Goal: Information Seeking & Learning: Check status

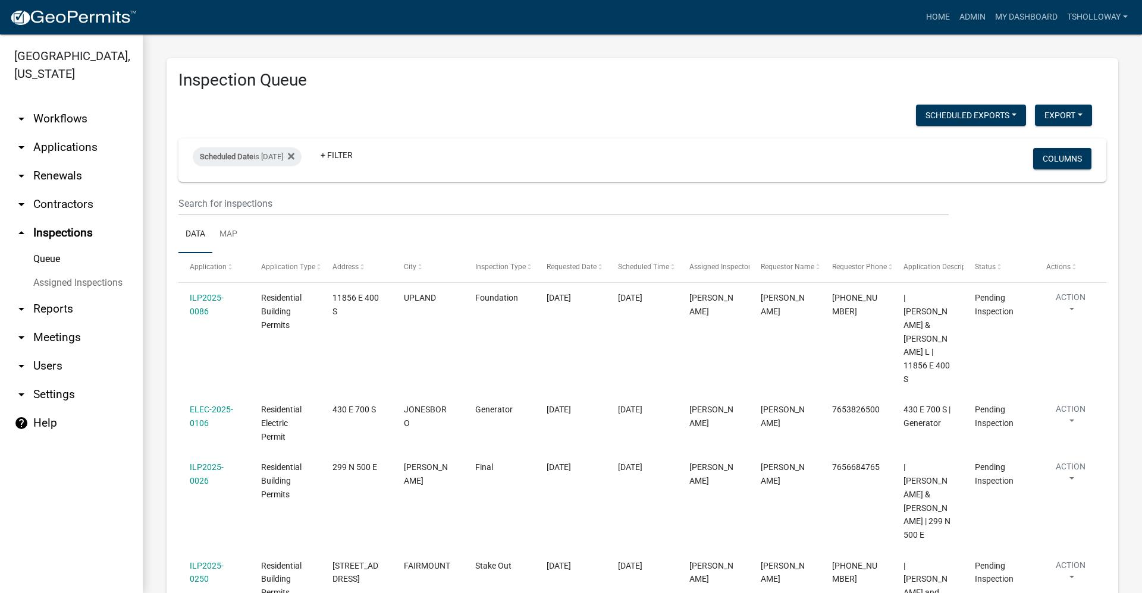
scroll to position [324, 0]
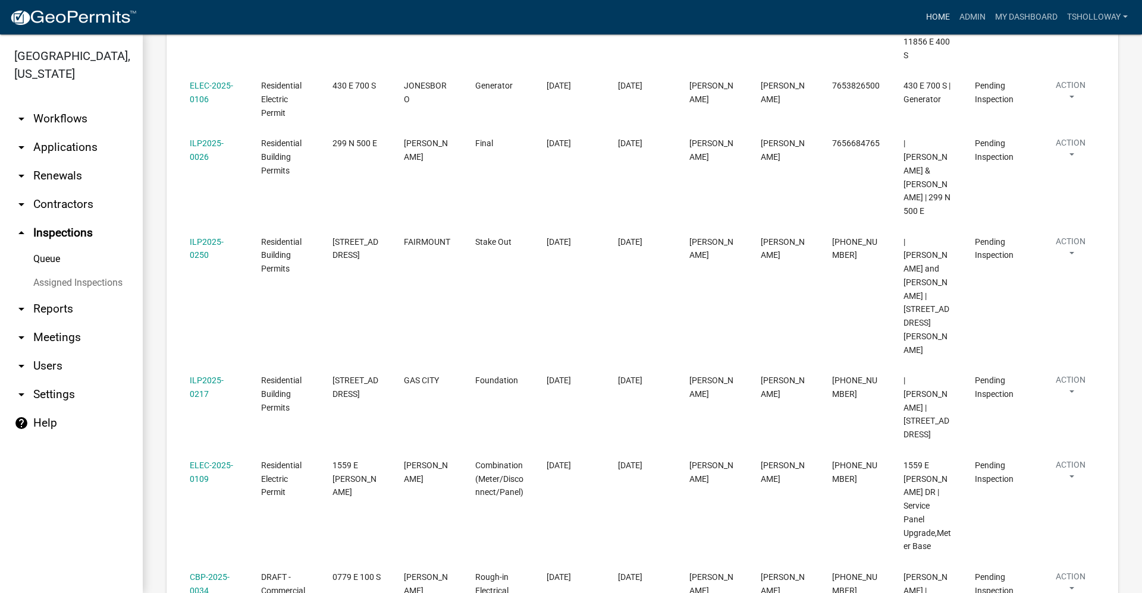
click at [921, 11] on link "Home" at bounding box center [937, 17] width 33 height 23
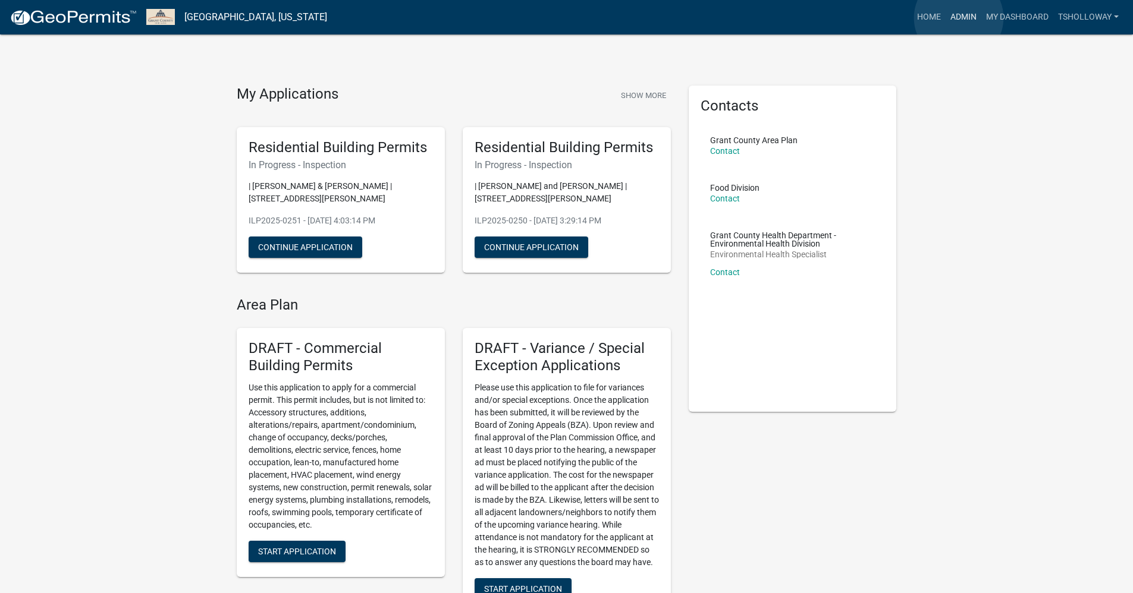
click at [958, 18] on link "Admin" at bounding box center [963, 17] width 36 height 23
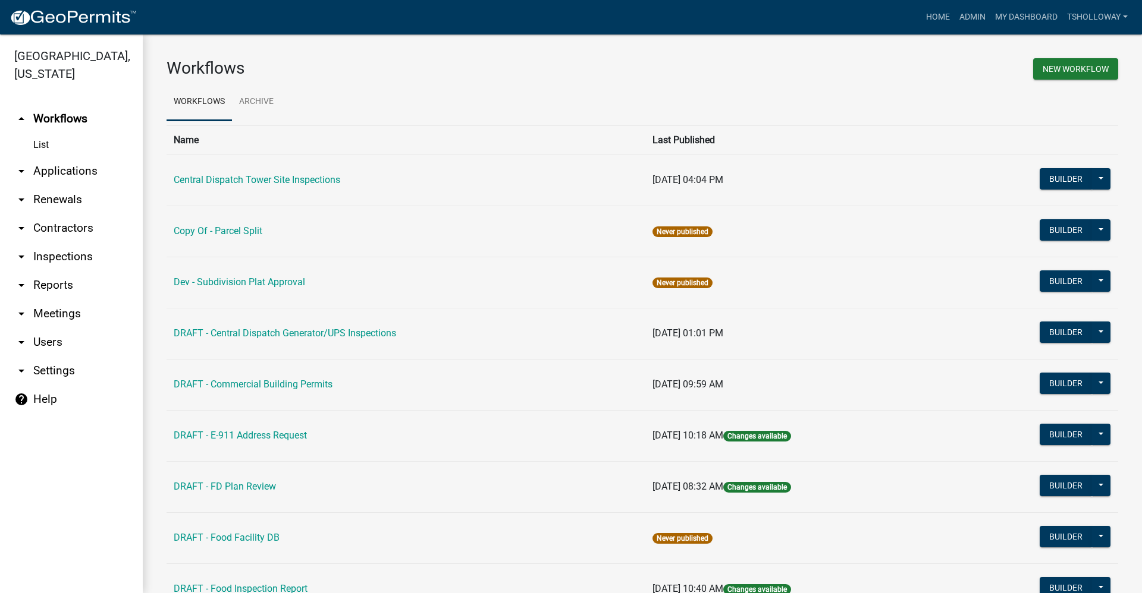
click at [71, 214] on link "arrow_drop_down Contractors" at bounding box center [71, 228] width 143 height 29
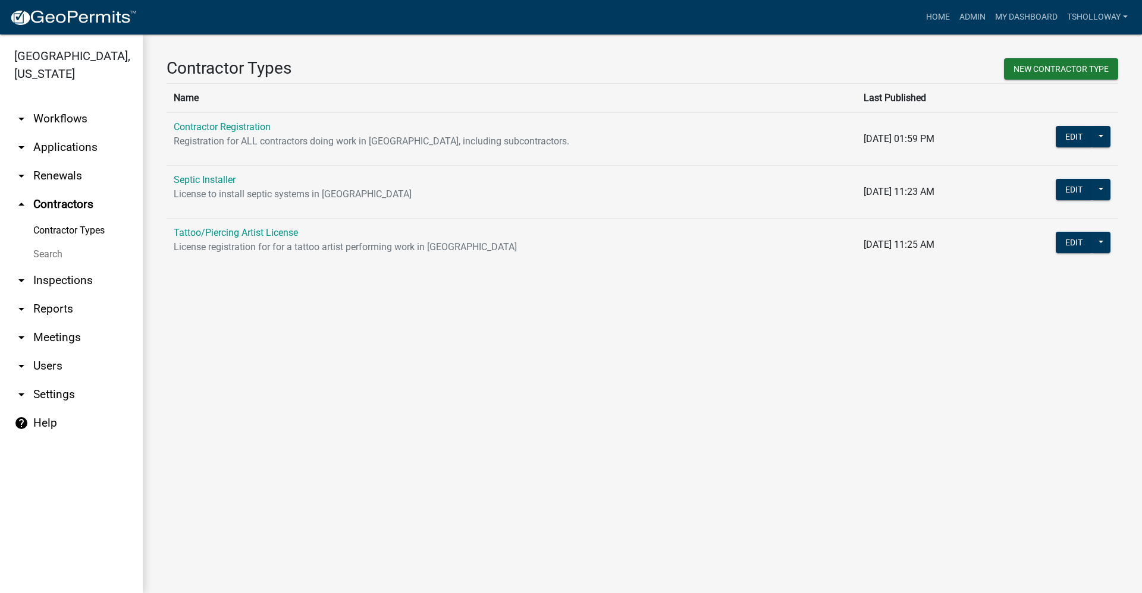
click at [80, 133] on link "arrow_drop_down Applications" at bounding box center [71, 147] width 143 height 29
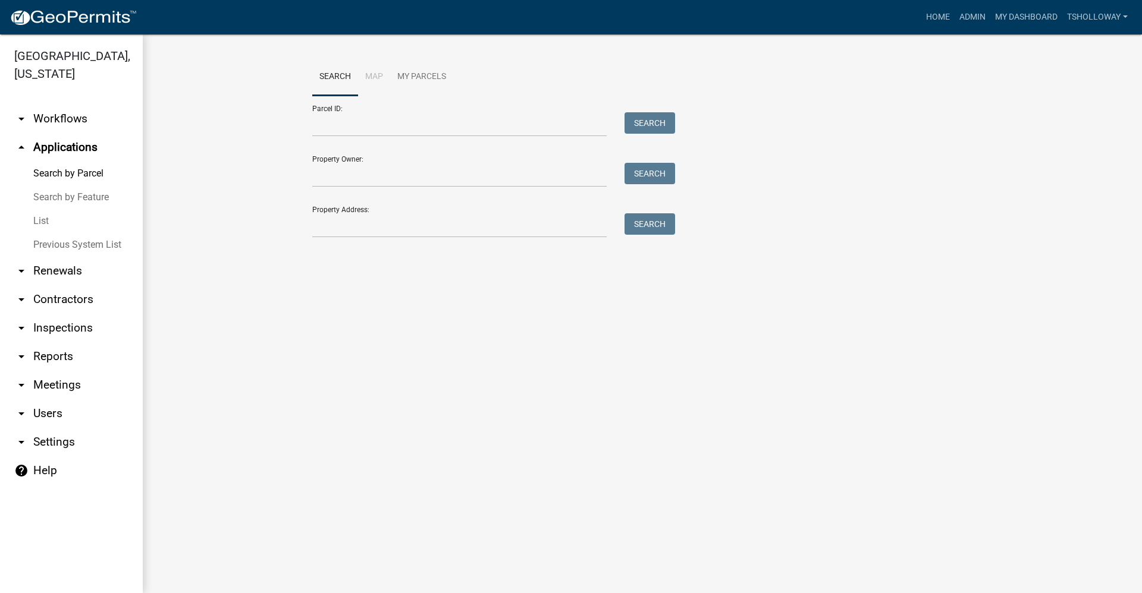
click at [55, 314] on link "arrow_drop_down Inspections" at bounding box center [71, 328] width 143 height 29
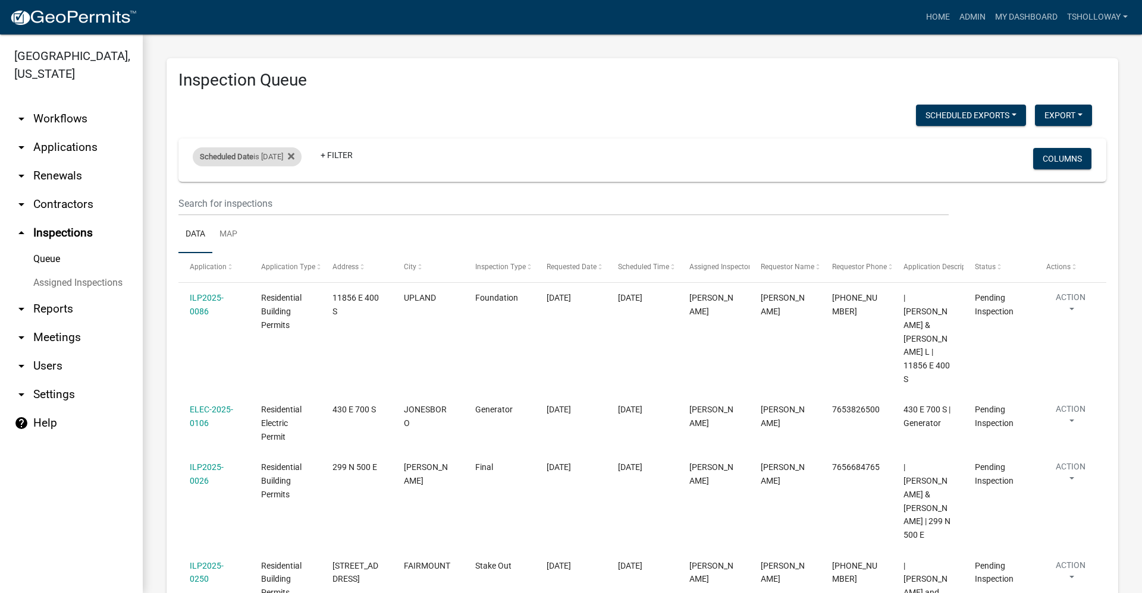
click at [294, 155] on div "Scheduled Date is [DATE]" at bounding box center [247, 156] width 109 height 19
click at [295, 202] on input "[DATE]" at bounding box center [257, 201] width 83 height 24
type input "[DATE]"
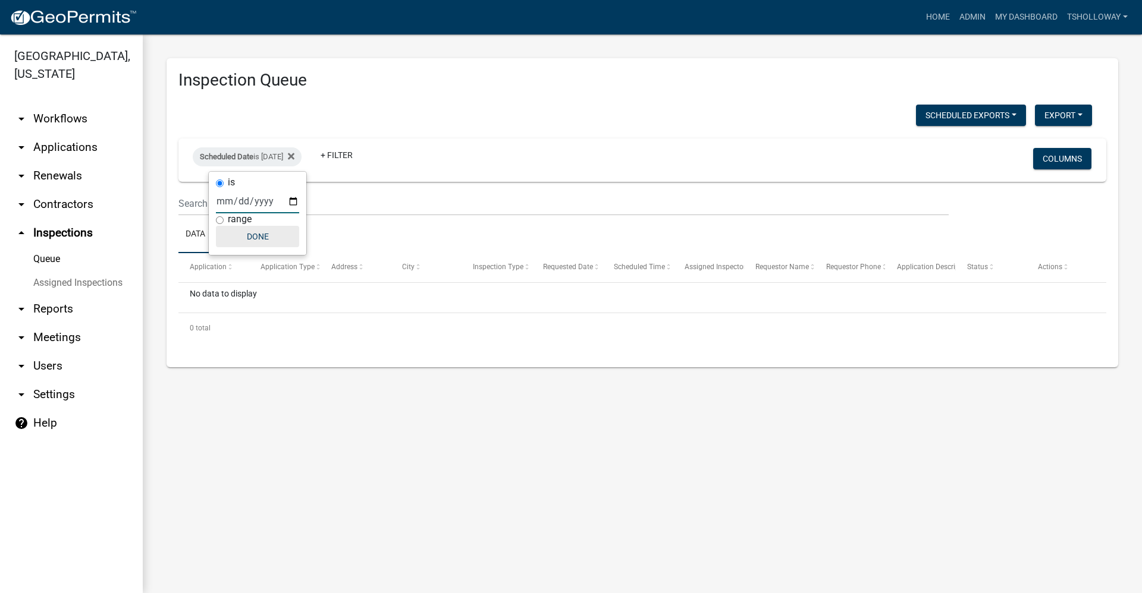
click at [262, 238] on button "Done" at bounding box center [257, 236] width 83 height 21
click at [62, 133] on link "arrow_drop_down Applications" at bounding box center [71, 147] width 143 height 29
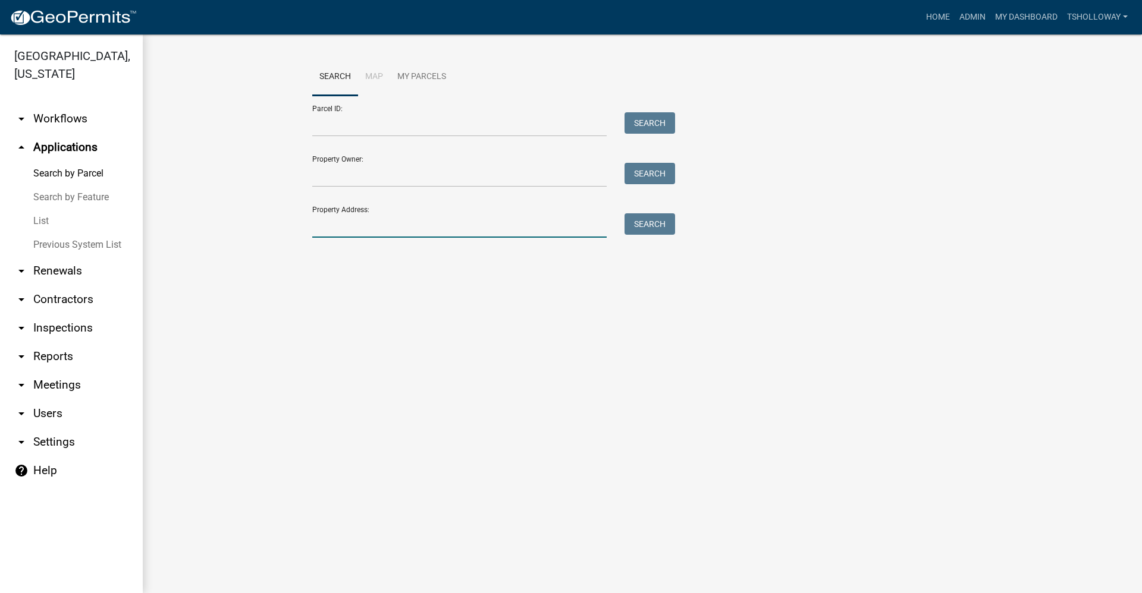
click at [349, 224] on input "Property Address:" at bounding box center [459, 225] width 294 height 24
type input "[STREET_ADDRESS]"
click at [650, 224] on button "Search" at bounding box center [649, 223] width 51 height 21
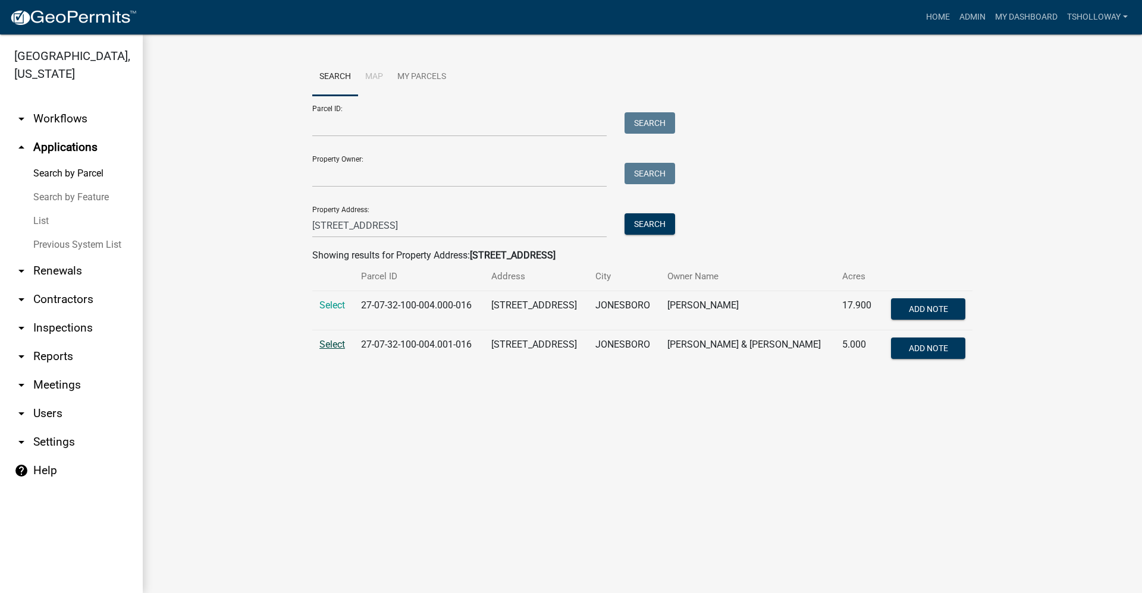
click at [334, 345] on span "Select" at bounding box center [332, 344] width 26 height 11
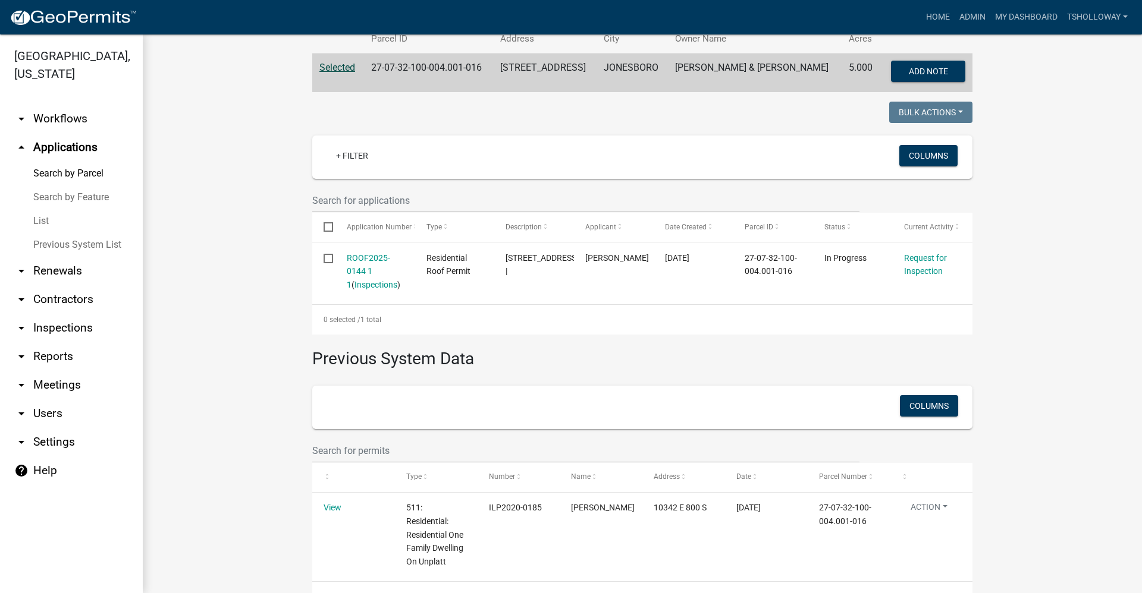
scroll to position [119, 0]
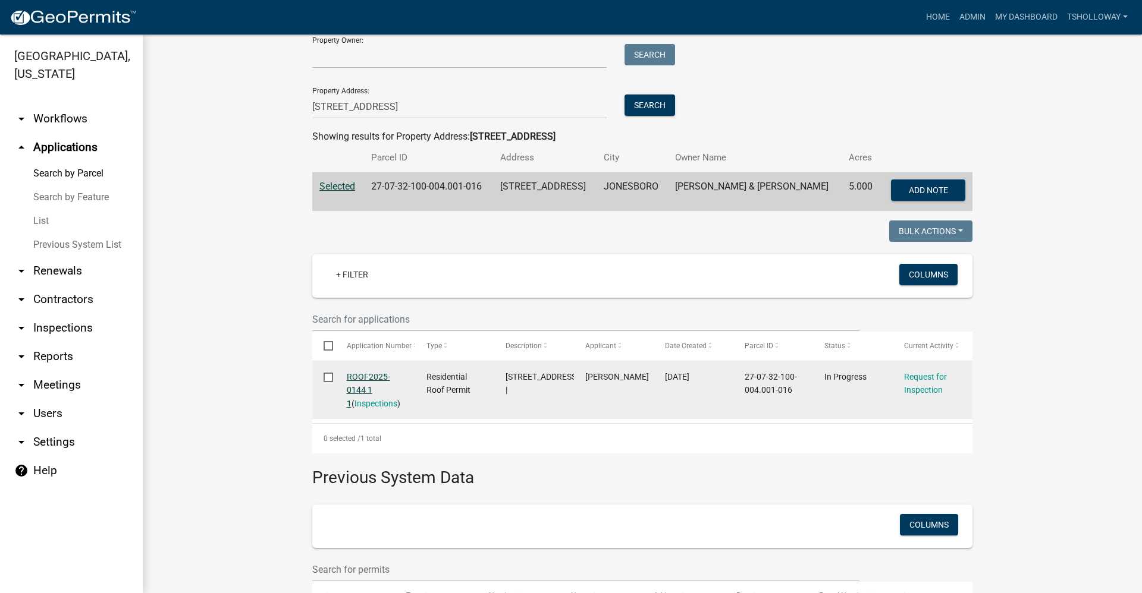
click at [355, 384] on link "ROOF2025-0144 1 1" at bounding box center [368, 390] width 43 height 37
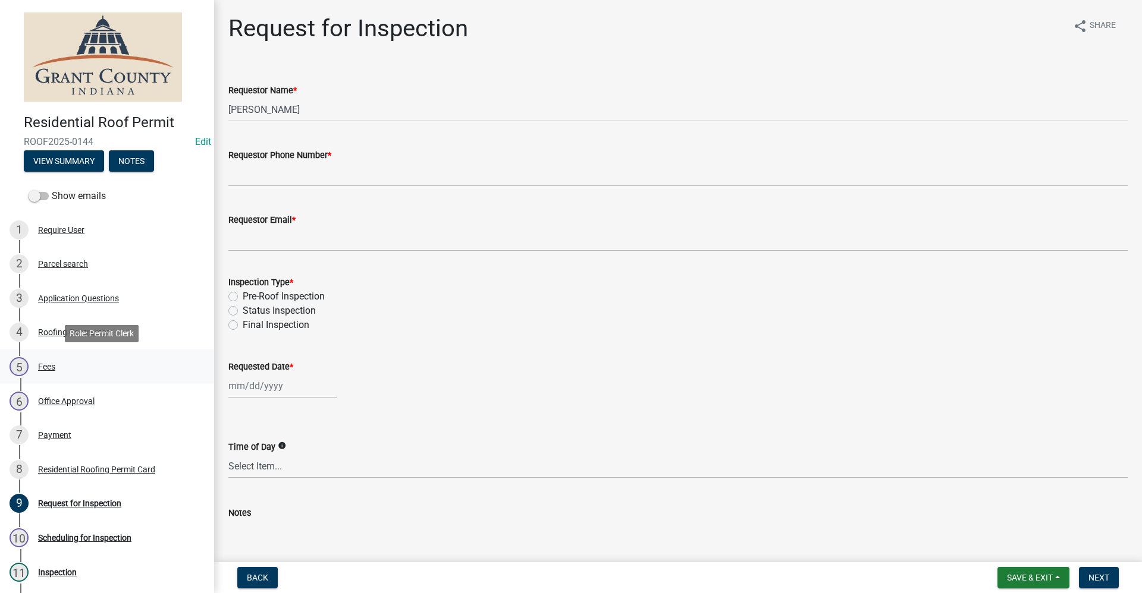
click at [43, 369] on div "Fees" at bounding box center [46, 367] width 17 height 8
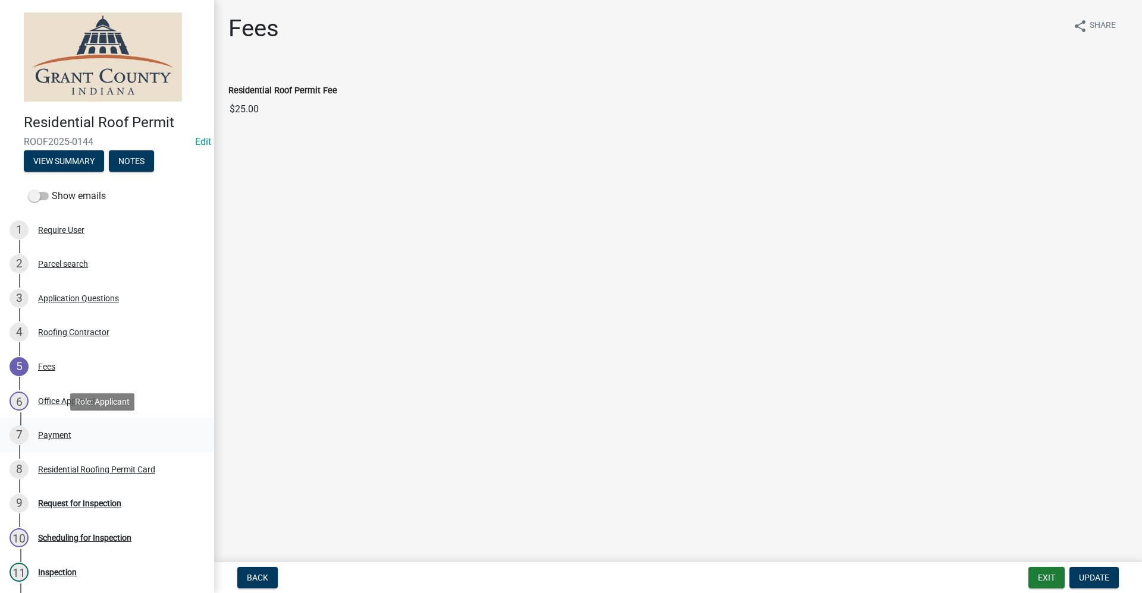
click at [64, 433] on div "Payment" at bounding box center [54, 435] width 33 height 8
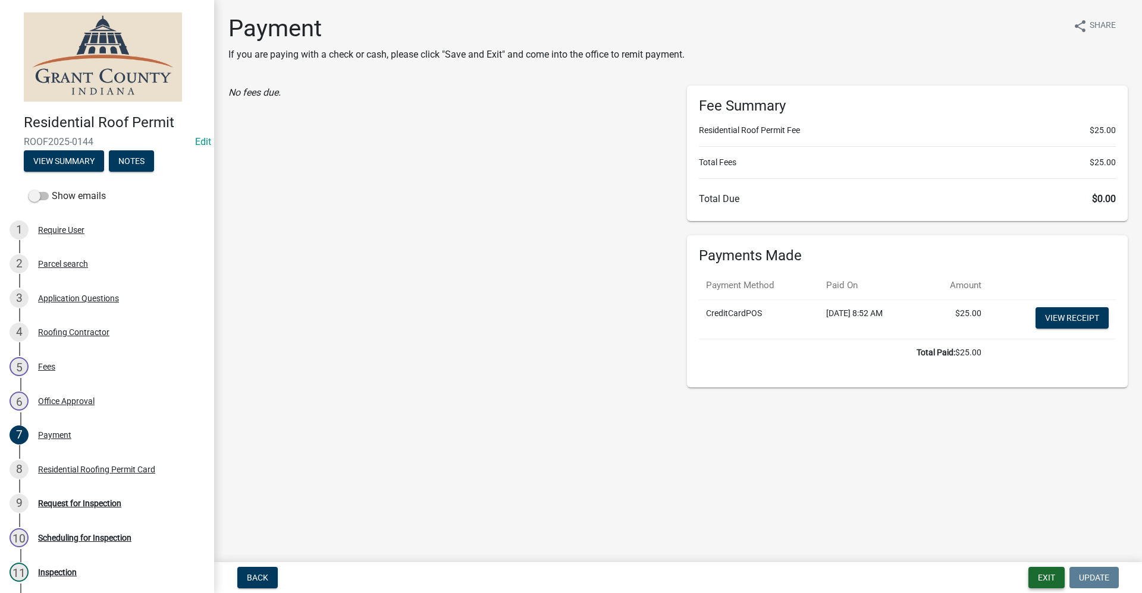
click at [1049, 577] on button "Exit" at bounding box center [1046, 577] width 36 height 21
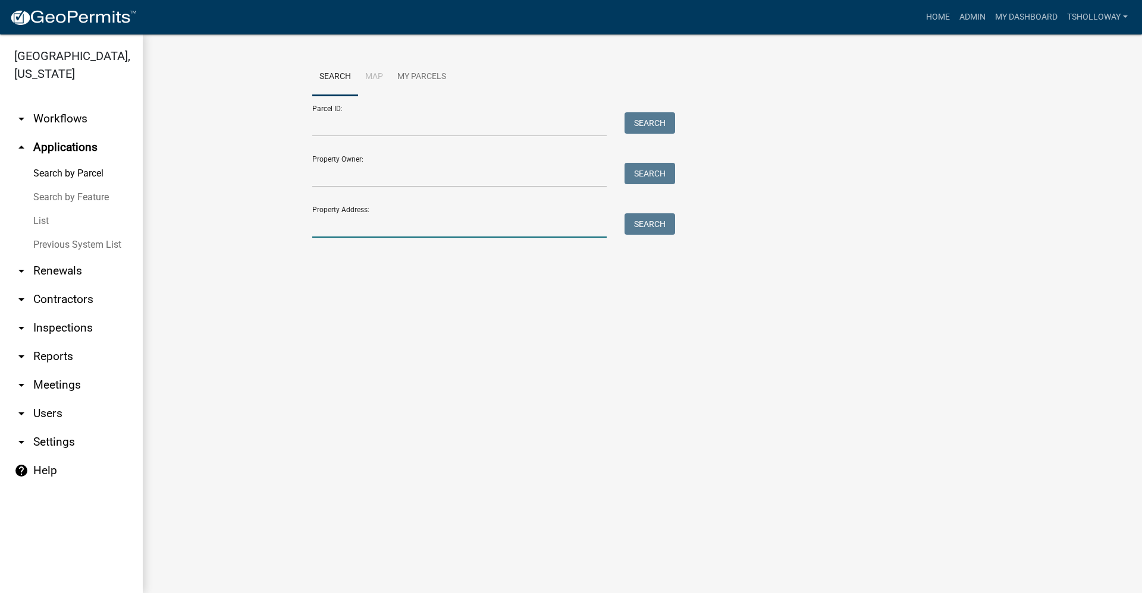
click at [337, 230] on input "Property Address:" at bounding box center [459, 225] width 294 height 24
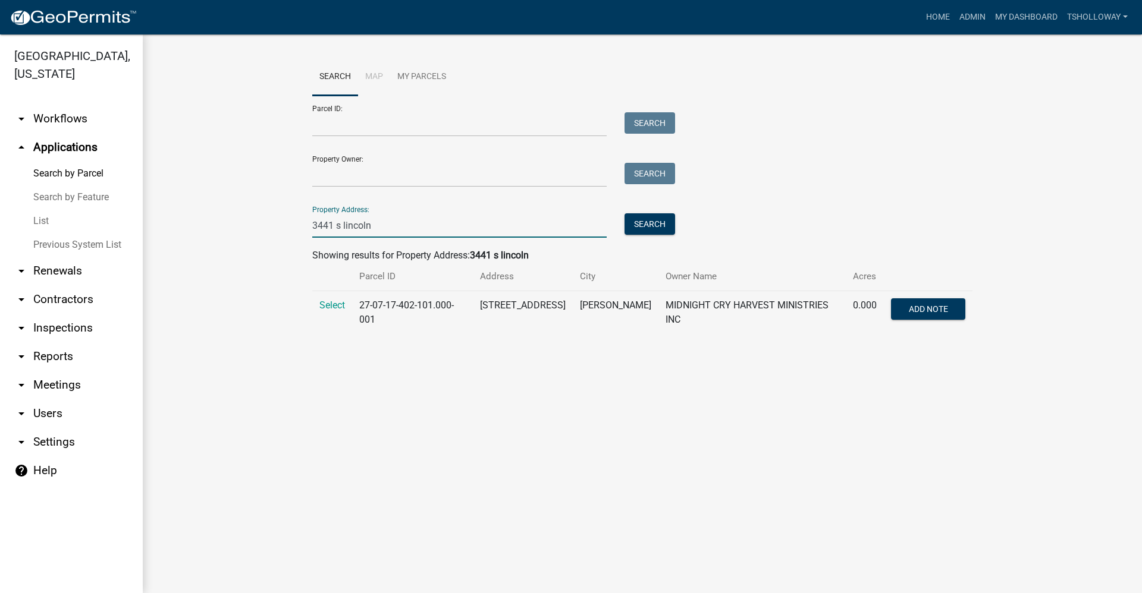
click at [367, 222] on input "3441 s lincoln" at bounding box center [459, 225] width 294 height 24
type input "3441 s linco"
click at [636, 308] on td "[PERSON_NAME]" at bounding box center [616, 312] width 86 height 43
click at [329, 305] on span "Select" at bounding box center [332, 305] width 26 height 11
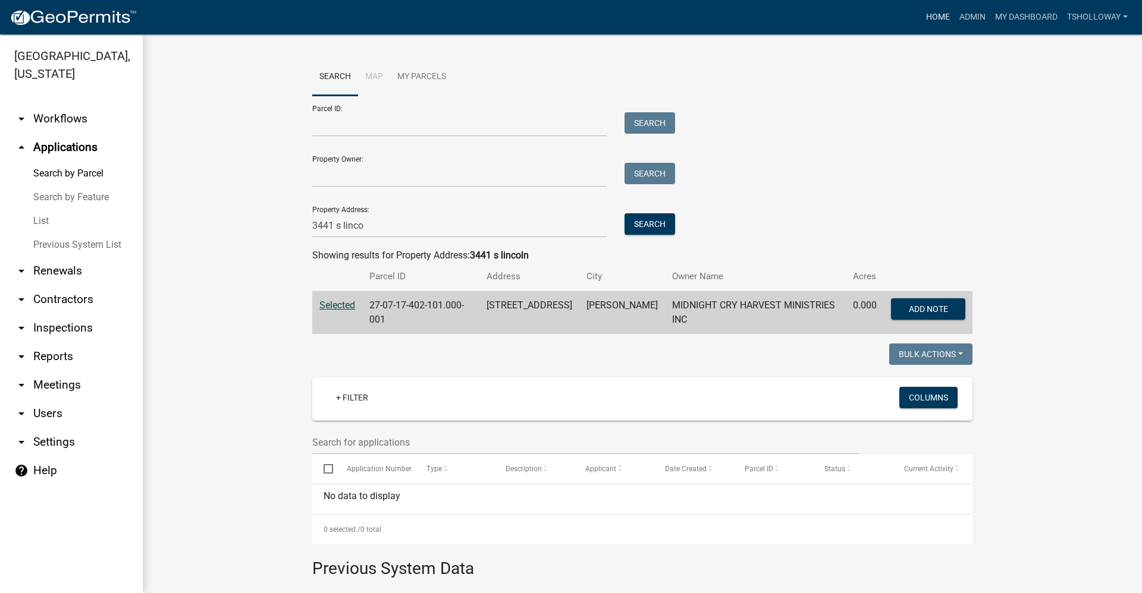
click at [935, 15] on link "Home" at bounding box center [937, 17] width 33 height 23
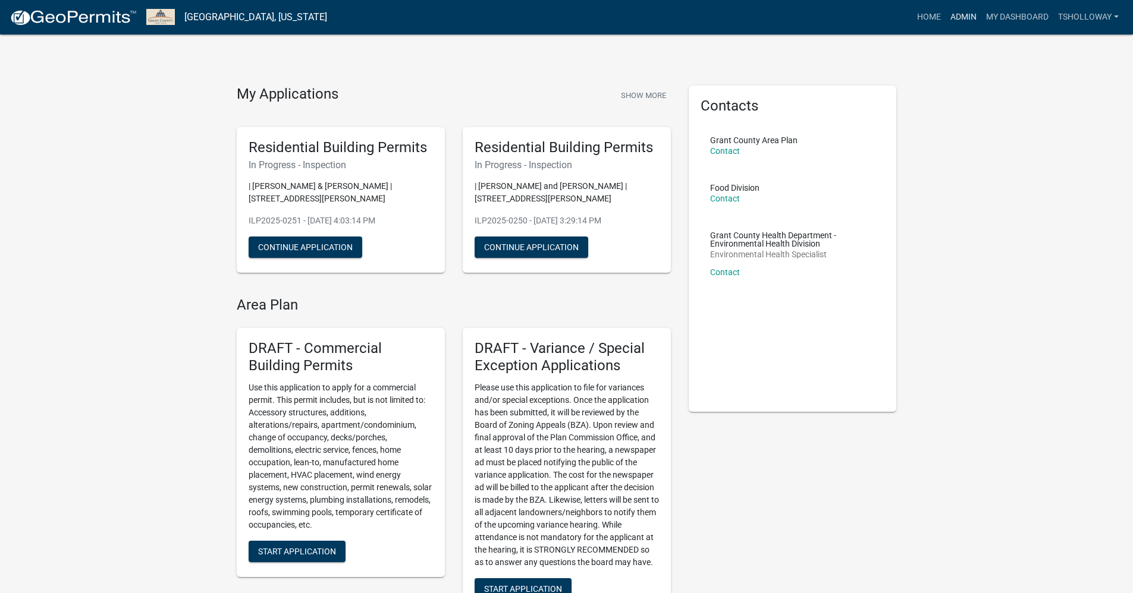
click at [950, 16] on link "Admin" at bounding box center [963, 17] width 36 height 23
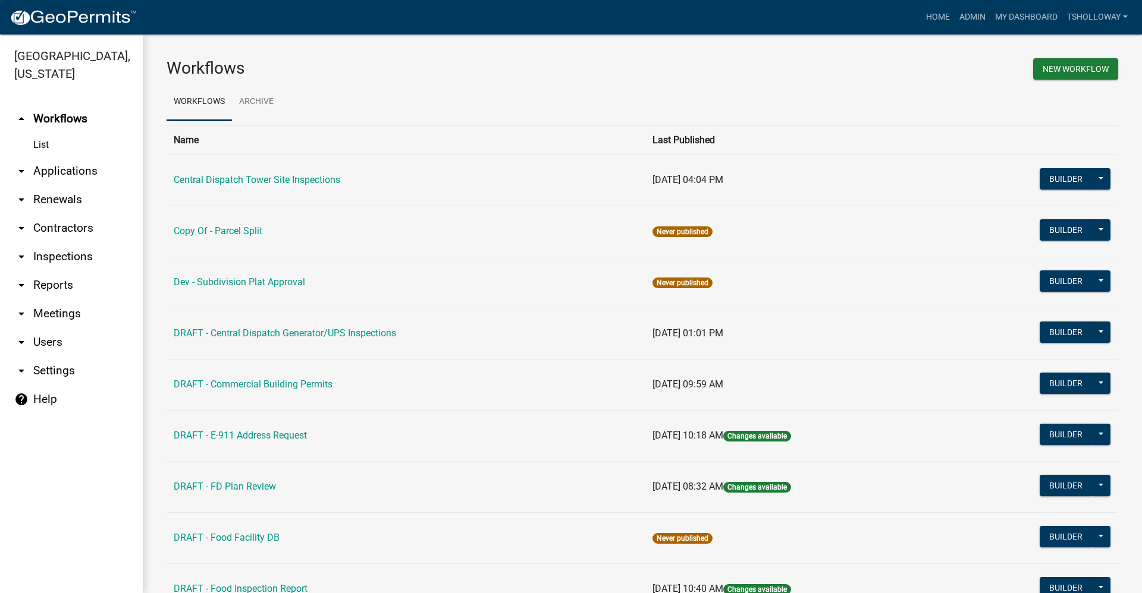
click at [83, 243] on link "arrow_drop_down Inspections" at bounding box center [71, 257] width 143 height 29
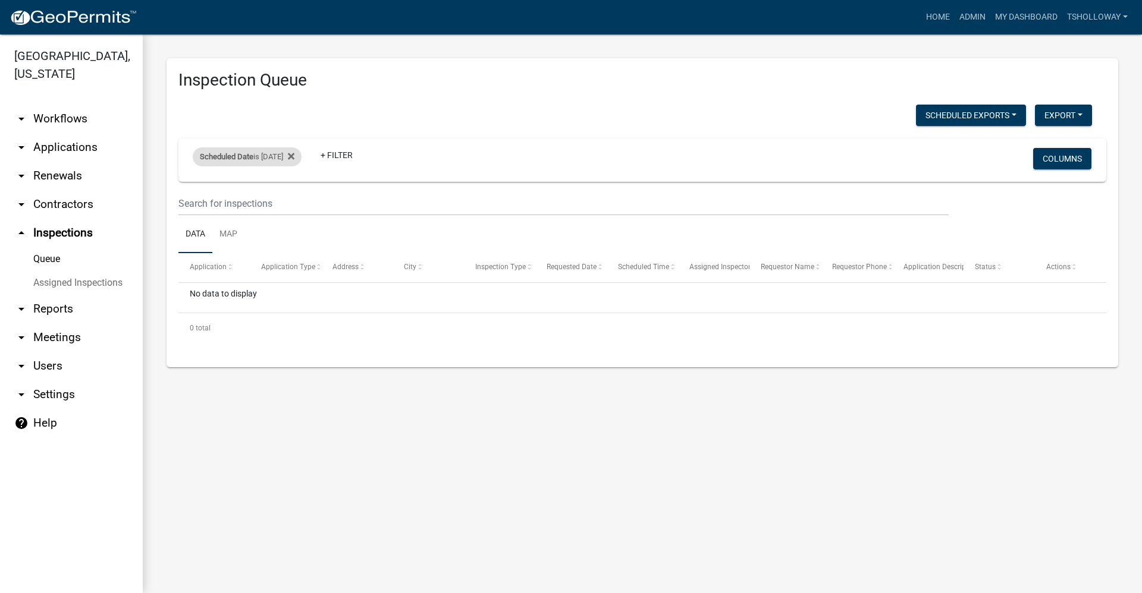
click at [297, 153] on div "Scheduled Date is [DATE] Remove this filter" at bounding box center [247, 156] width 109 height 19
click at [292, 202] on input "[DATE]" at bounding box center [257, 201] width 83 height 24
type input "[DATE]"
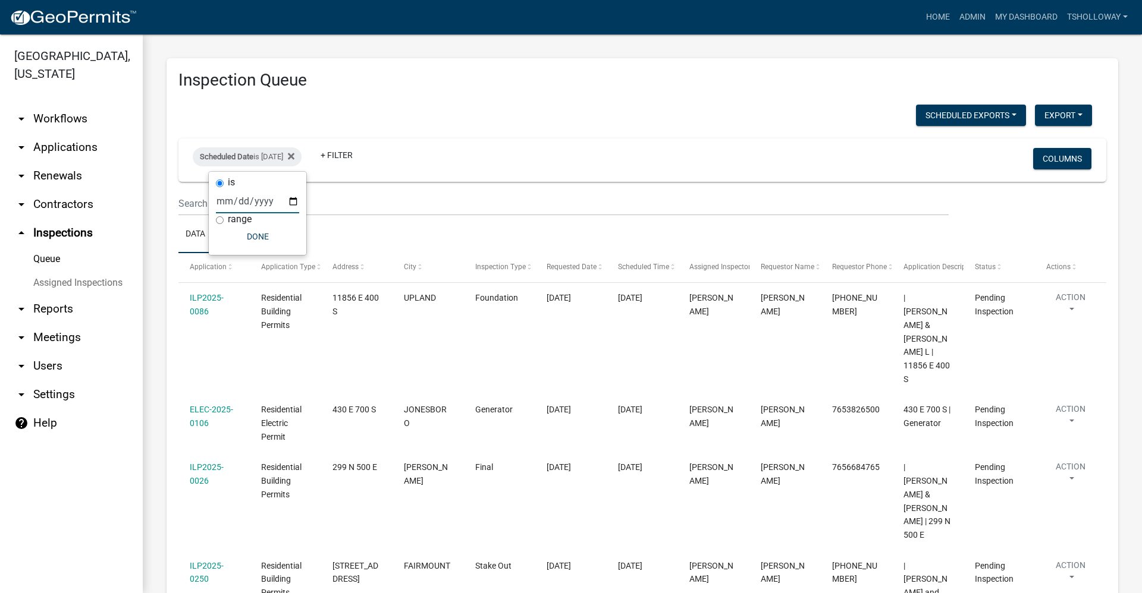
click at [585, 77] on h3 "Inspection Queue" at bounding box center [642, 80] width 928 height 20
click at [932, 18] on link "Home" at bounding box center [937, 17] width 33 height 23
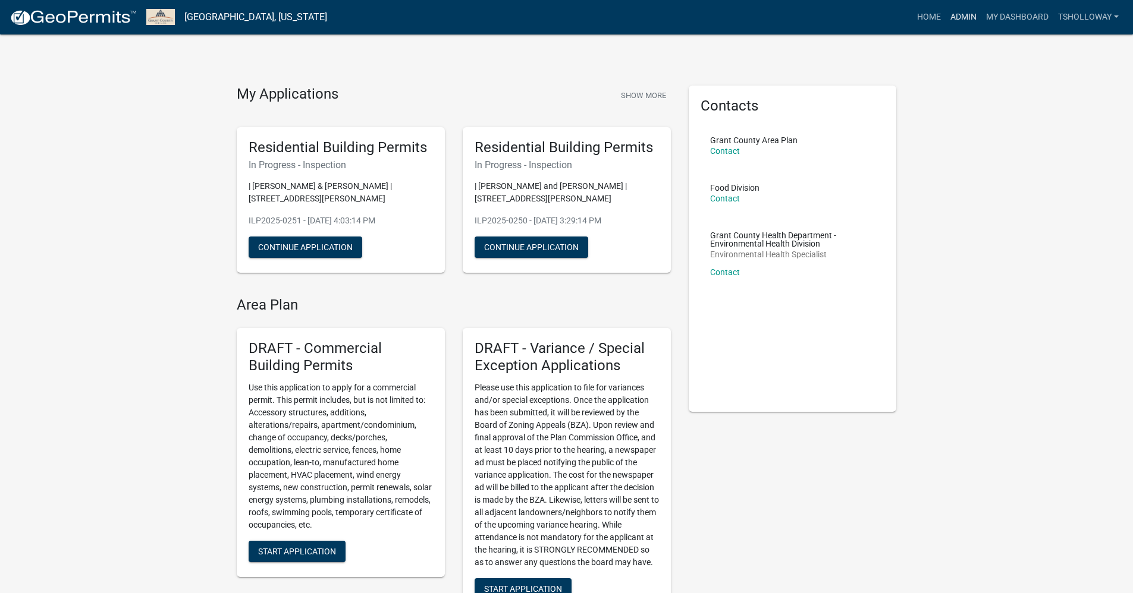
click at [958, 17] on link "Admin" at bounding box center [963, 17] width 36 height 23
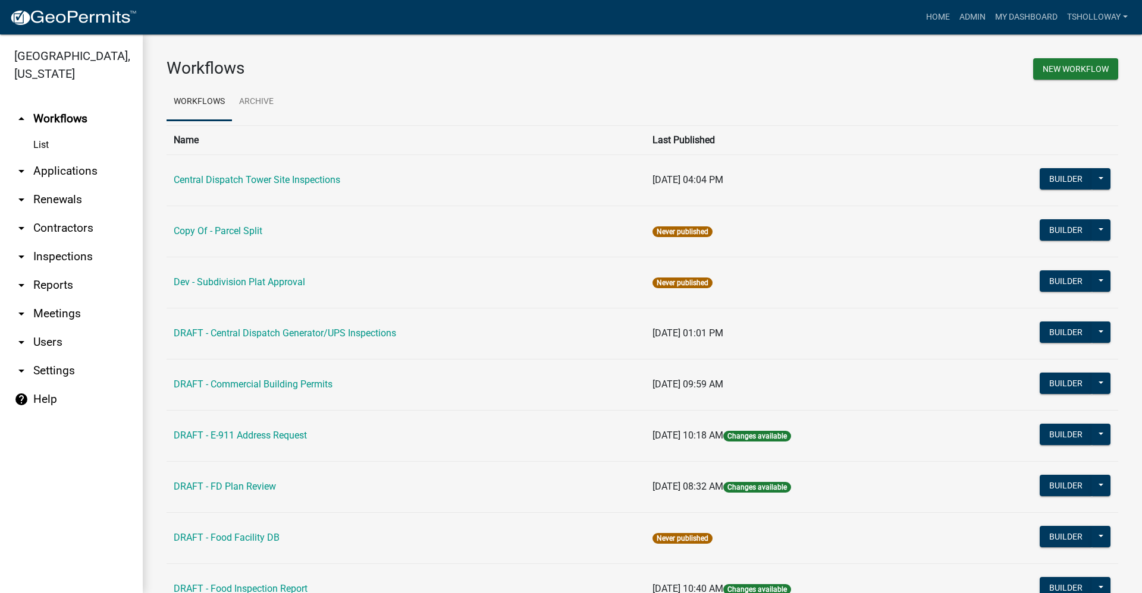
click at [70, 214] on link "arrow_drop_down Contractors" at bounding box center [71, 228] width 143 height 29
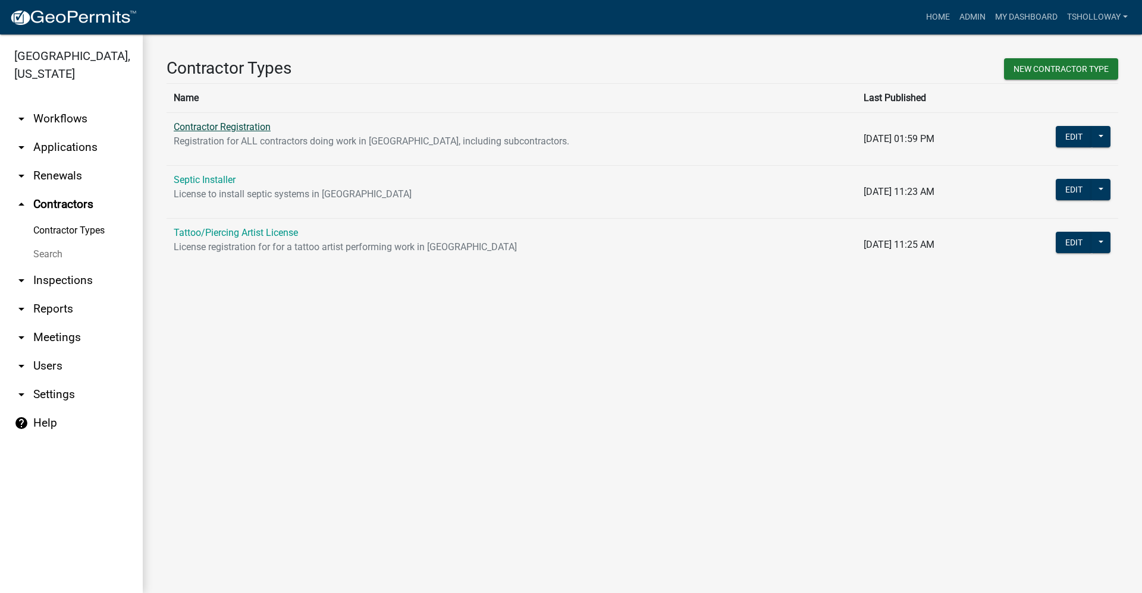
click at [210, 124] on link "Contractor Registration" at bounding box center [222, 126] width 97 height 11
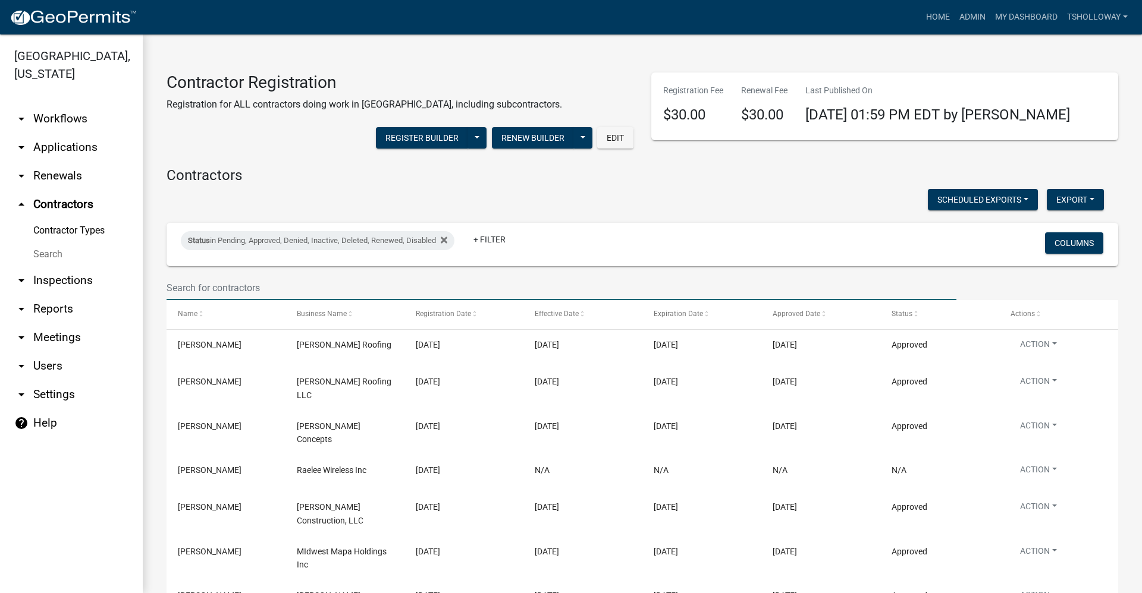
click at [190, 287] on input "text" at bounding box center [561, 288] width 790 height 24
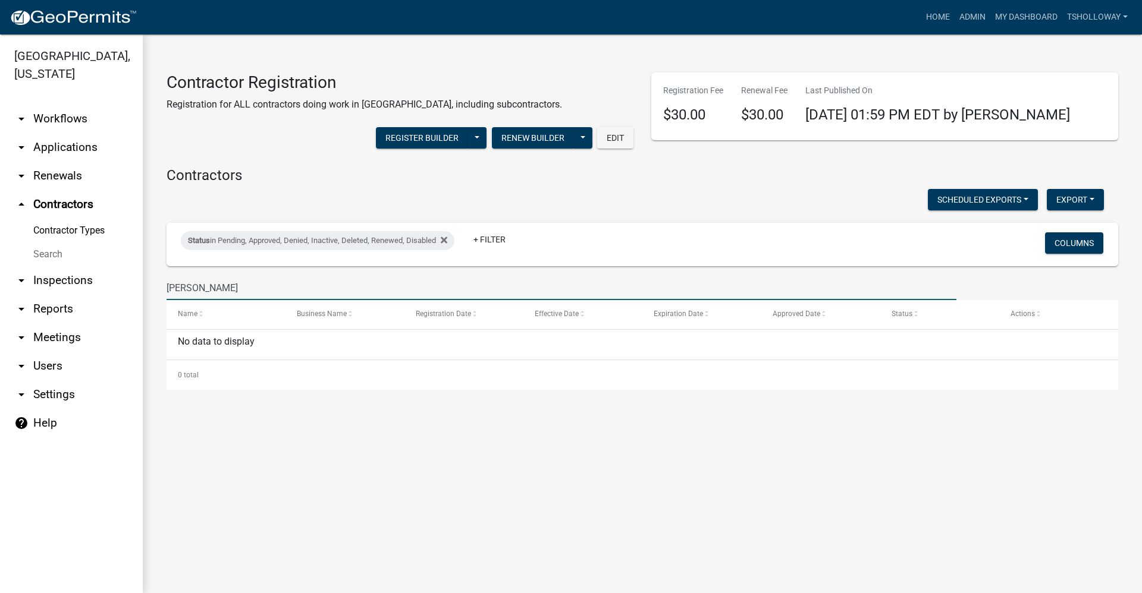
type input "[PERSON_NAME]"
click at [51, 243] on link "Search" at bounding box center [71, 255] width 143 height 24
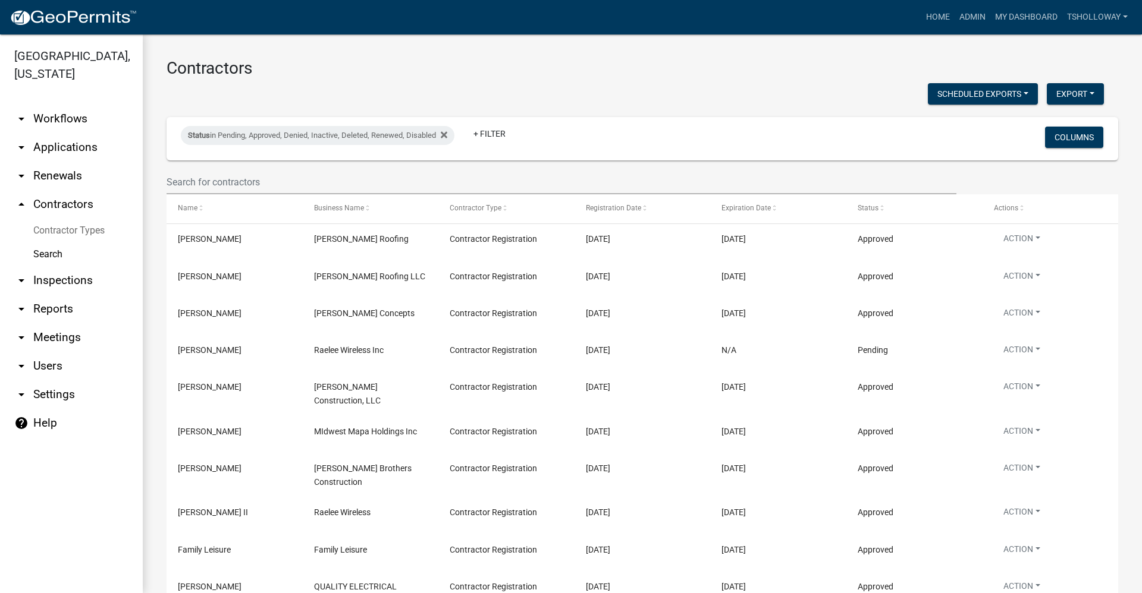
click at [73, 133] on link "arrow_drop_down Applications" at bounding box center [71, 147] width 143 height 29
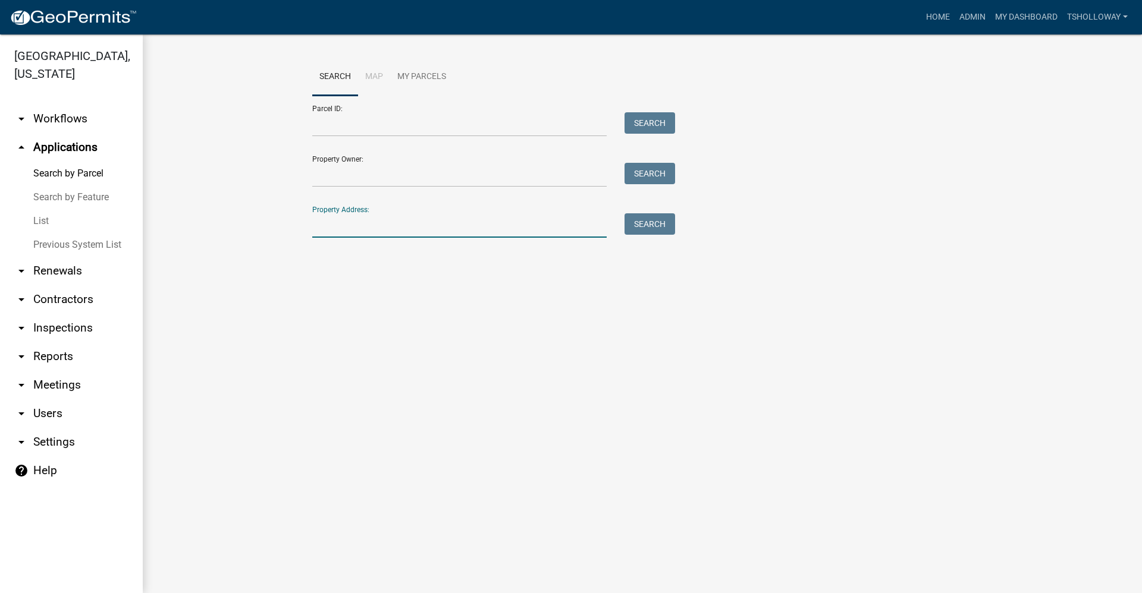
click at [327, 229] on input "Property Address:" at bounding box center [459, 225] width 294 height 24
type input "7674 e 200 s"
click at [637, 228] on button "Search" at bounding box center [649, 223] width 51 height 21
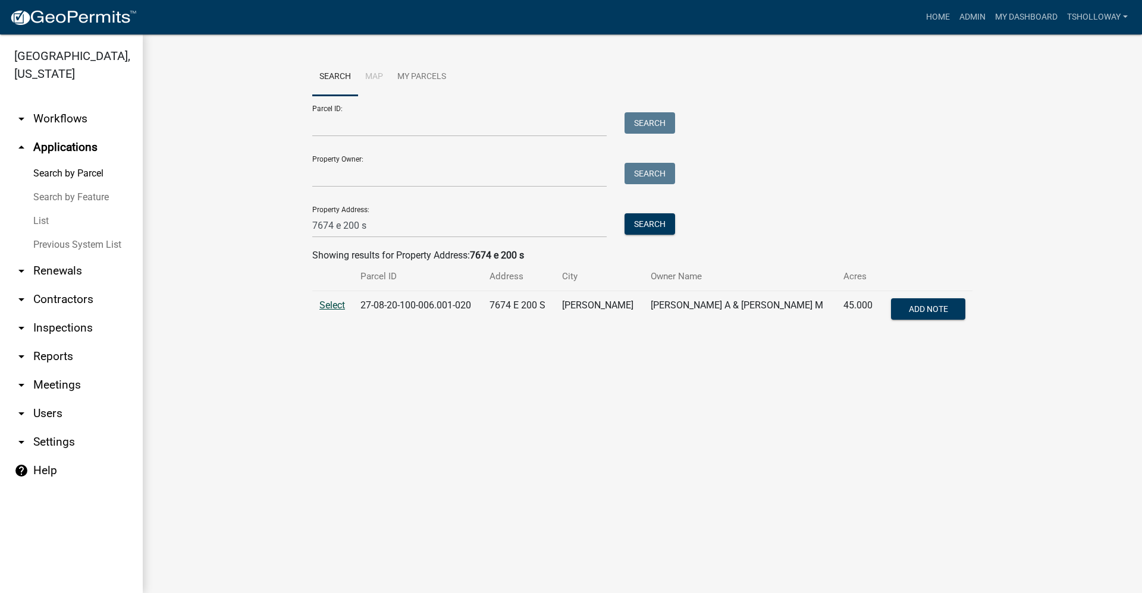
click at [331, 302] on span "Select" at bounding box center [332, 305] width 26 height 11
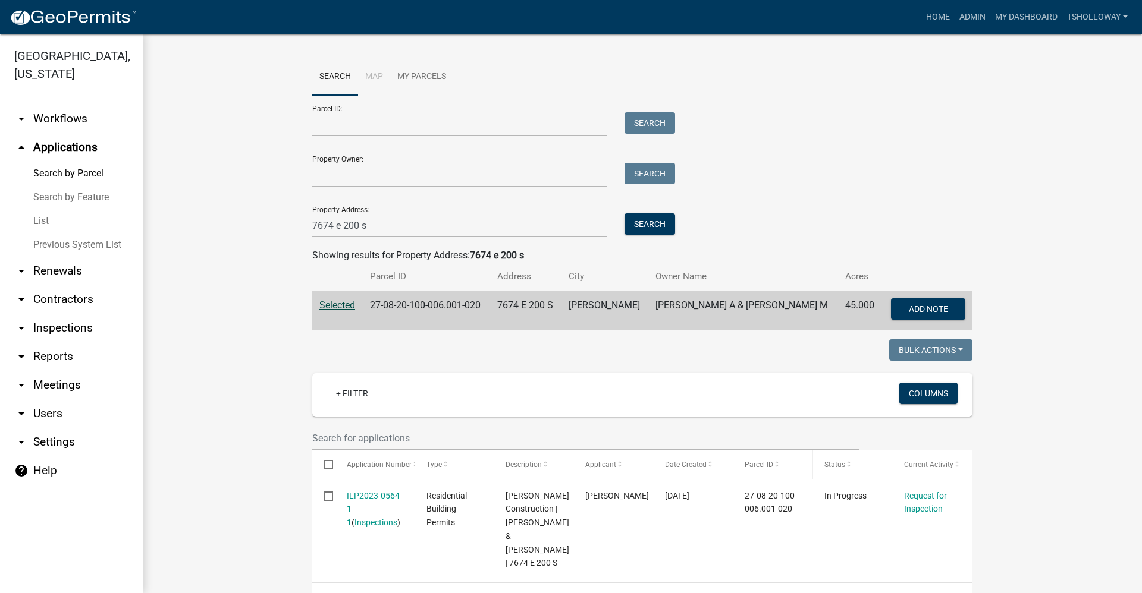
scroll to position [178, 0]
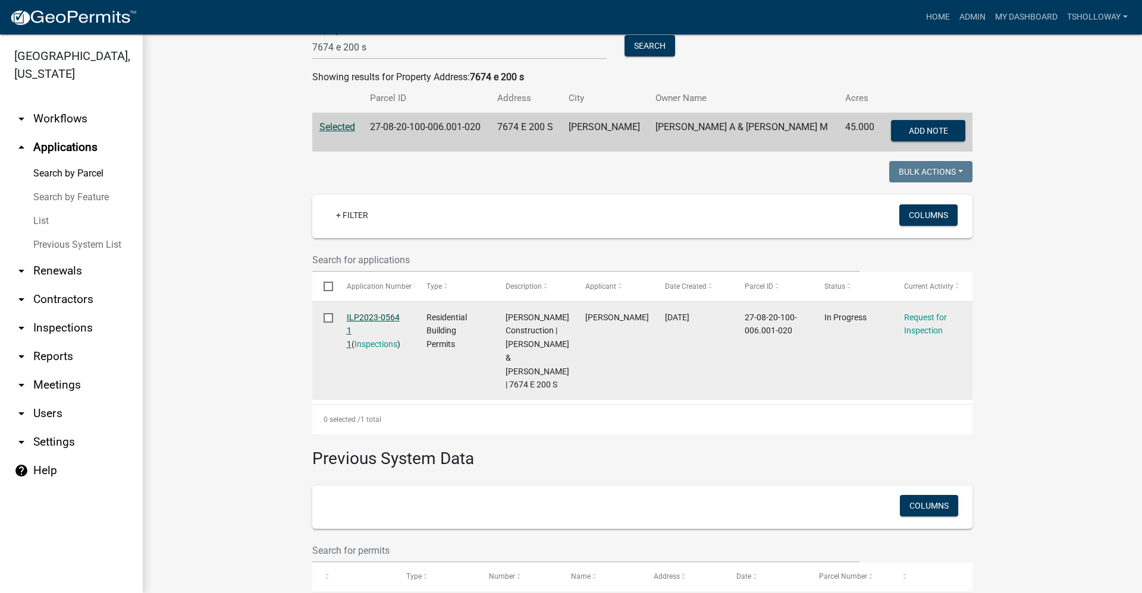
click at [356, 313] on link "ILP2023-0564 1 1" at bounding box center [373, 331] width 53 height 37
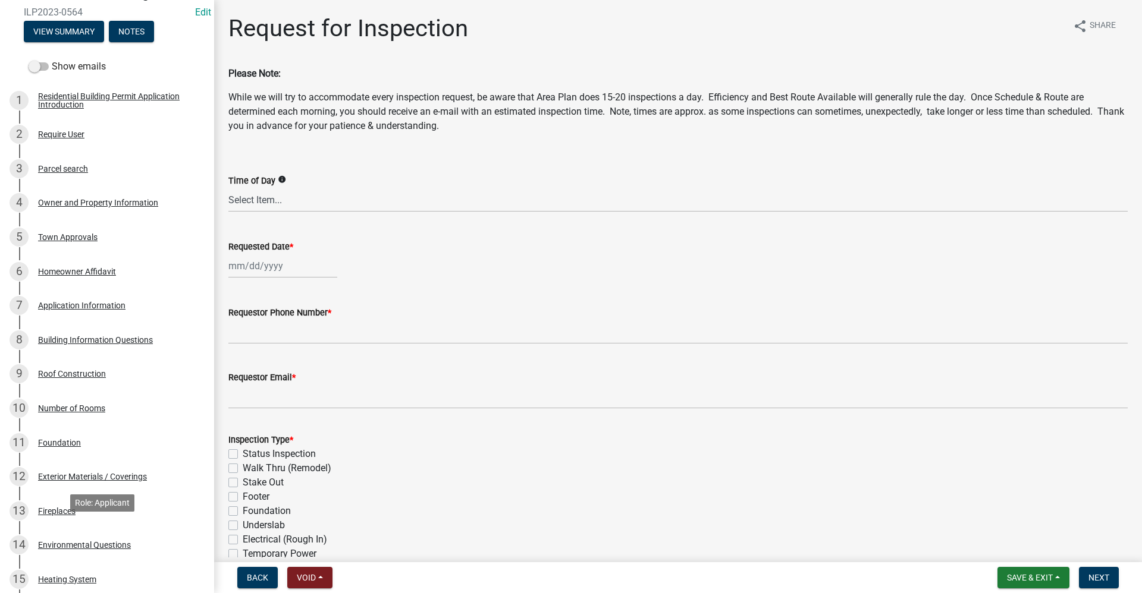
scroll to position [119, 0]
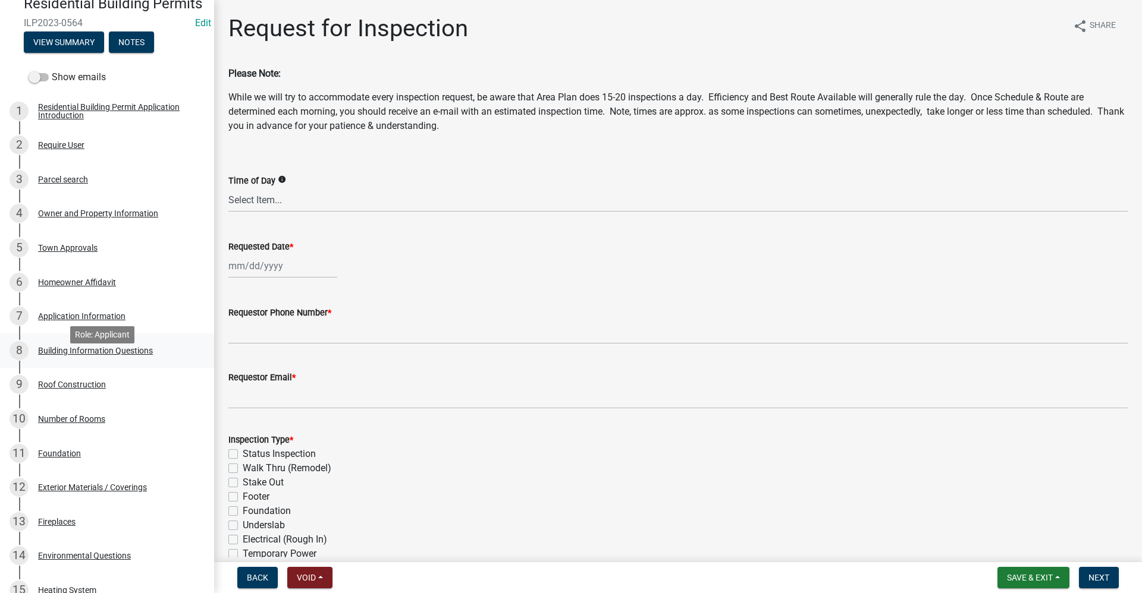
click at [73, 355] on div "Building Information Questions" at bounding box center [95, 351] width 115 height 8
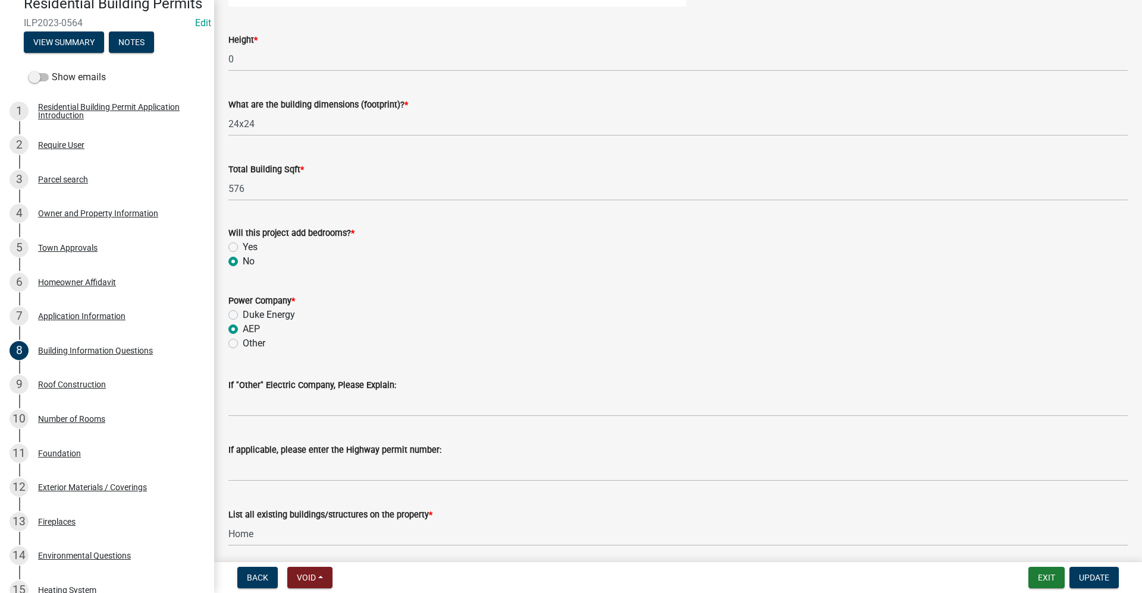
scroll to position [1986, 0]
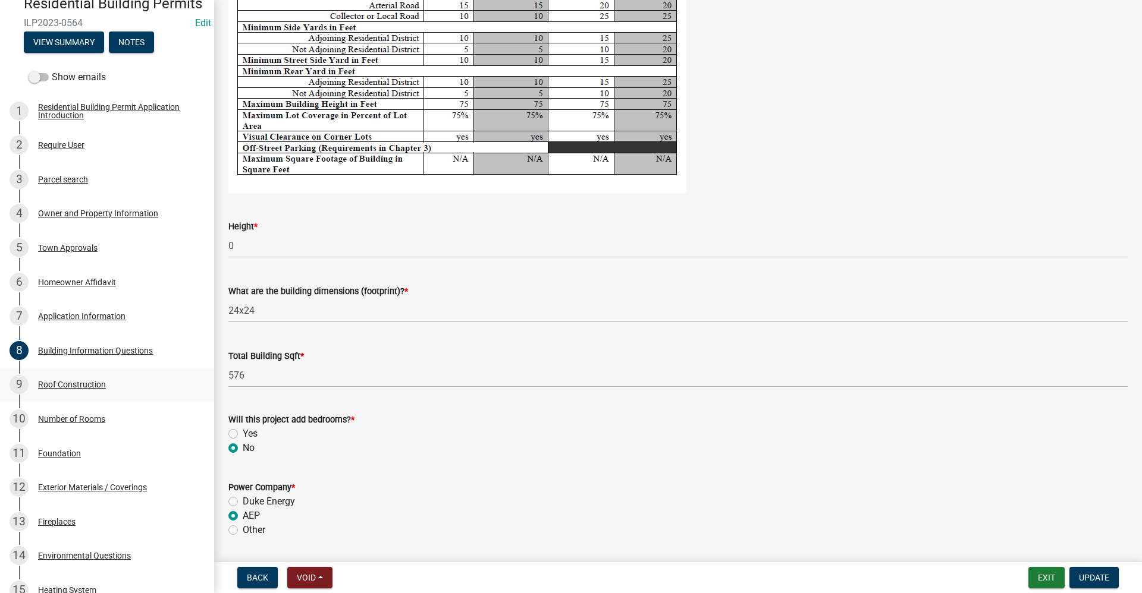
click at [64, 389] on div "Roof Construction" at bounding box center [72, 385] width 68 height 8
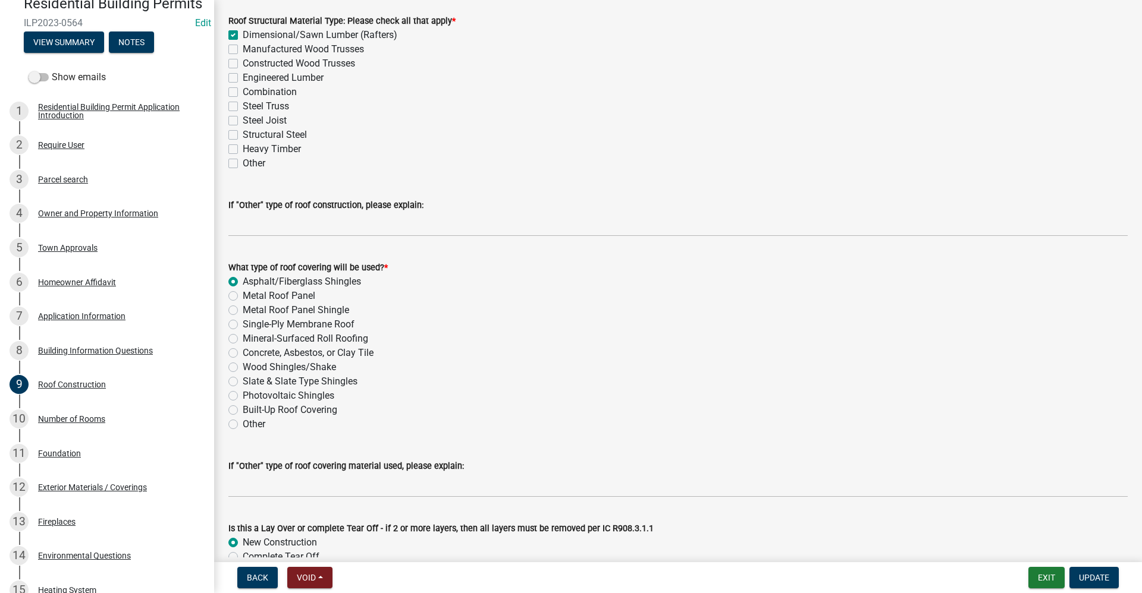
scroll to position [145, 0]
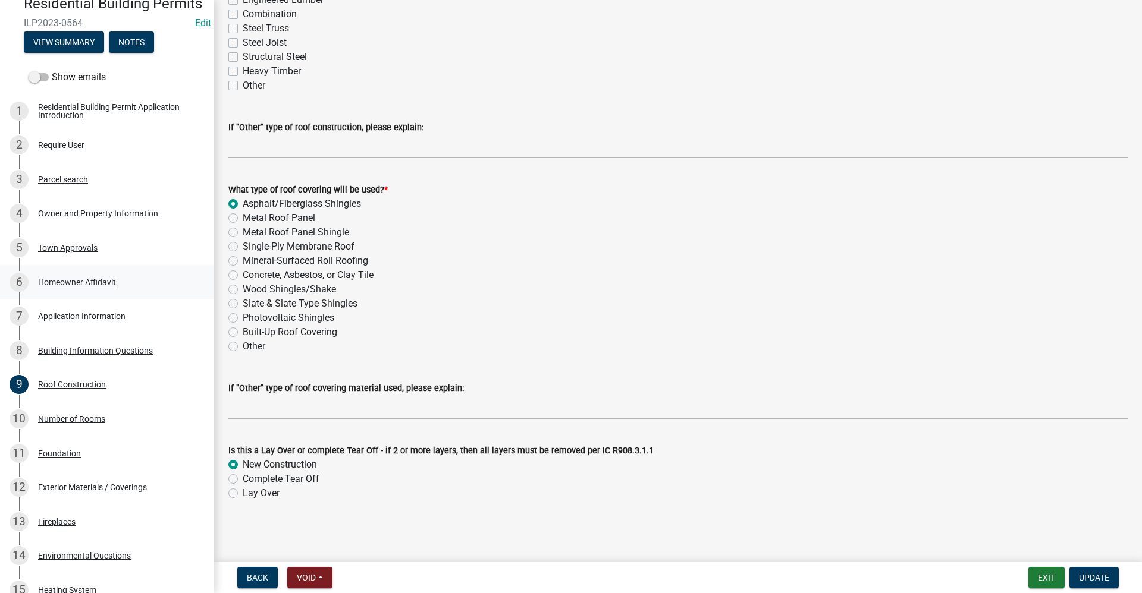
click at [90, 287] on div "Homeowner Affidavit" at bounding box center [77, 282] width 78 height 8
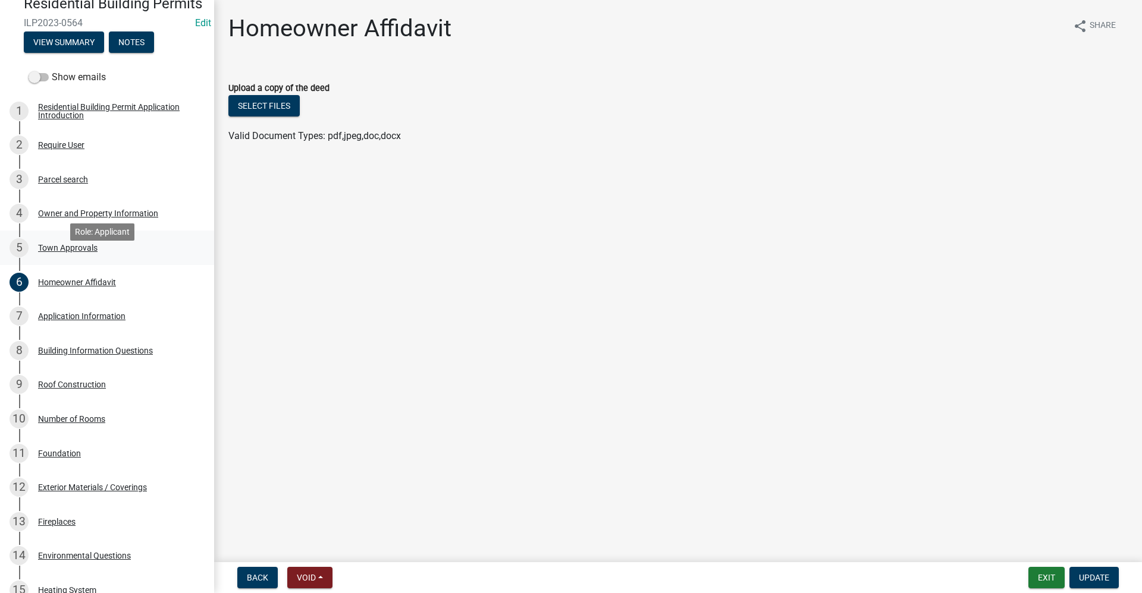
click at [55, 252] on div "Town Approvals" at bounding box center [67, 248] width 59 height 8
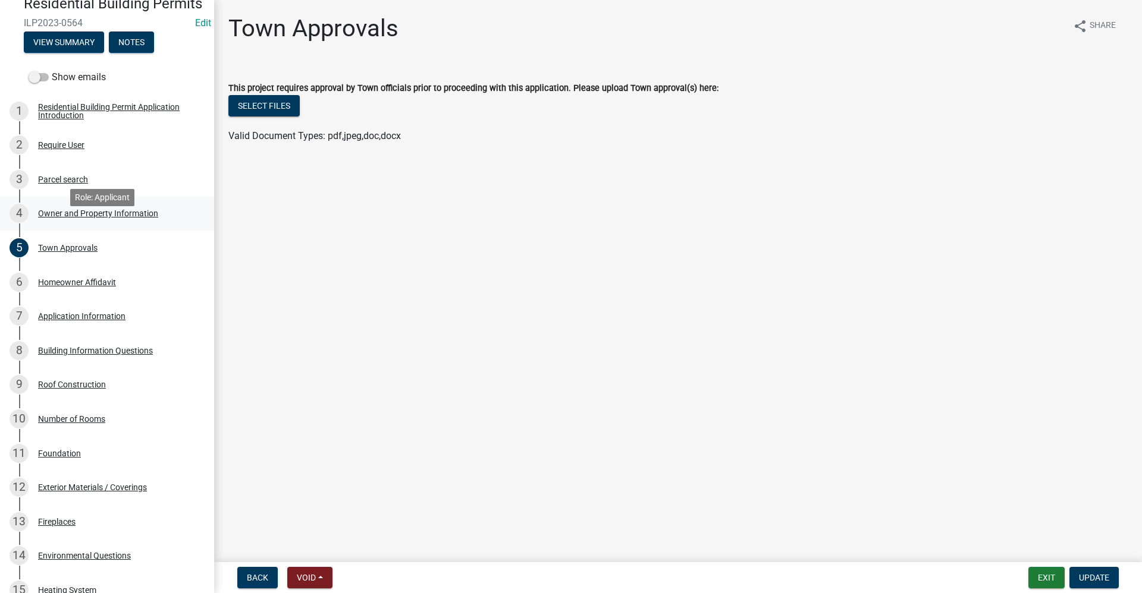
click at [64, 218] on div "Owner and Property Information" at bounding box center [98, 213] width 120 height 8
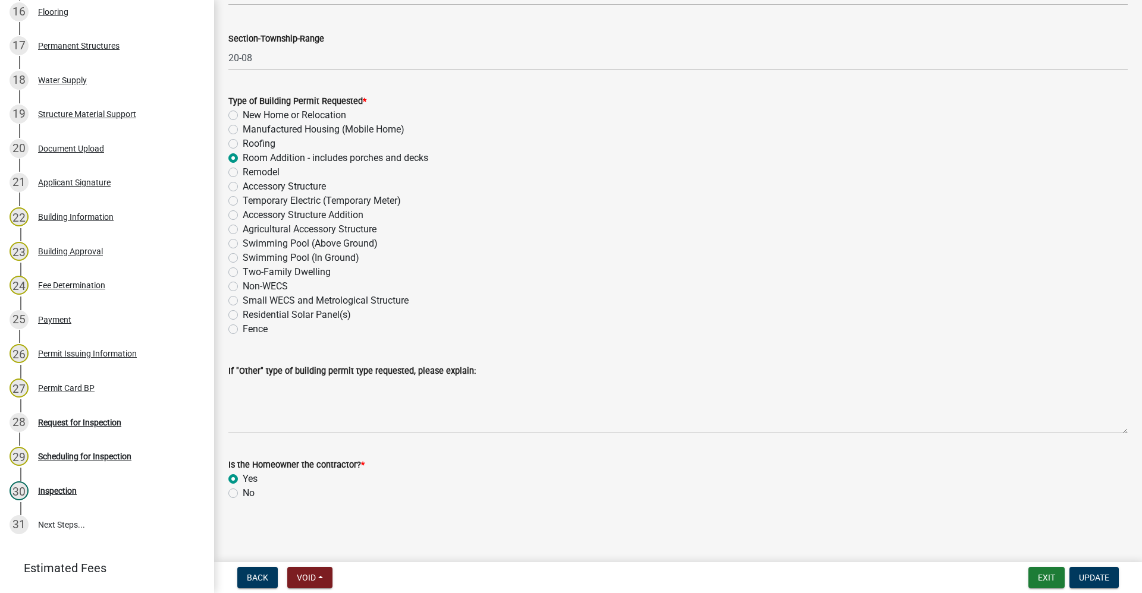
scroll to position [782, 0]
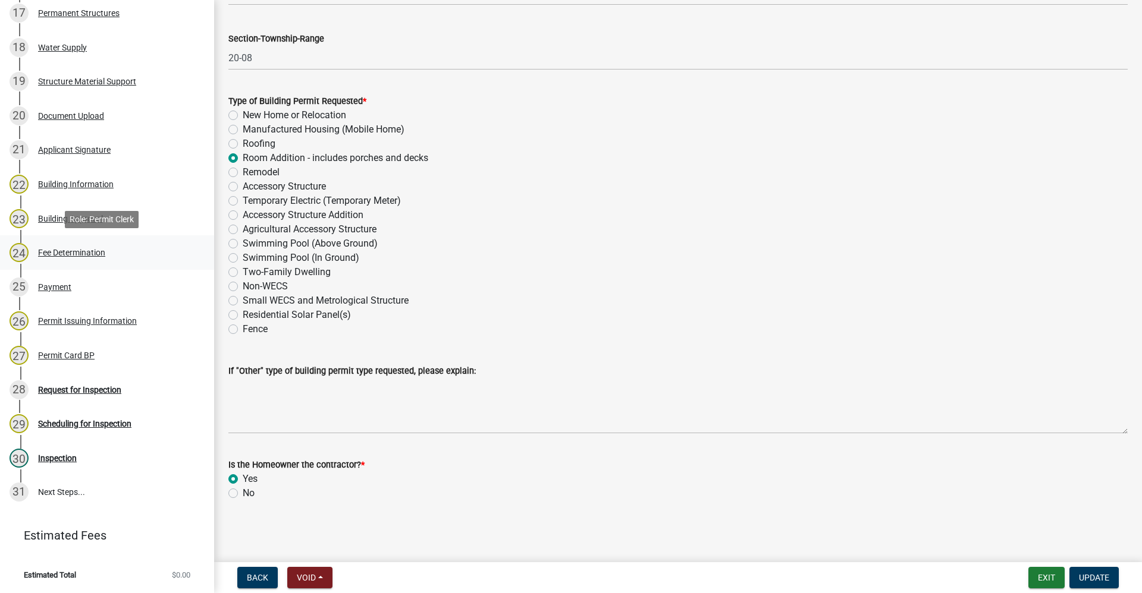
click at [91, 251] on div "Fee Determination" at bounding box center [71, 253] width 67 height 8
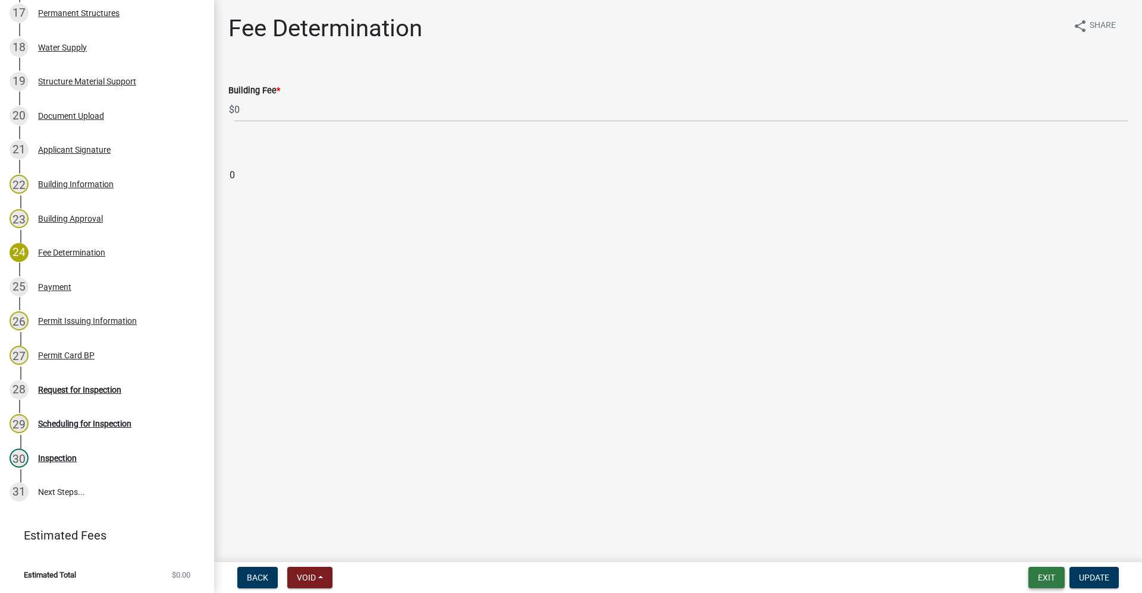
click at [1044, 578] on button "Exit" at bounding box center [1046, 577] width 36 height 21
